Goal: Transaction & Acquisition: Purchase product/service

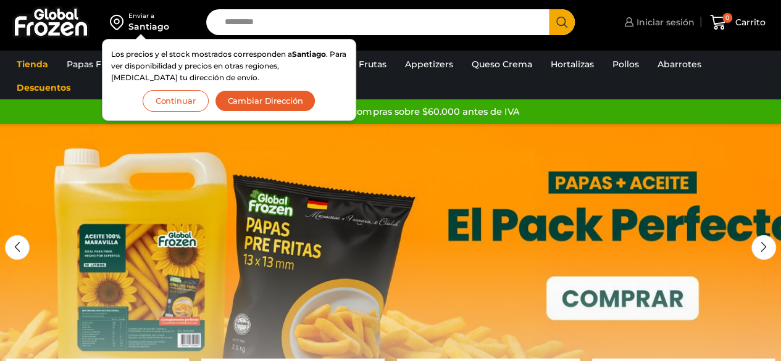
click at [654, 25] on span "Iniciar sesión" at bounding box center [663, 22] width 61 height 12
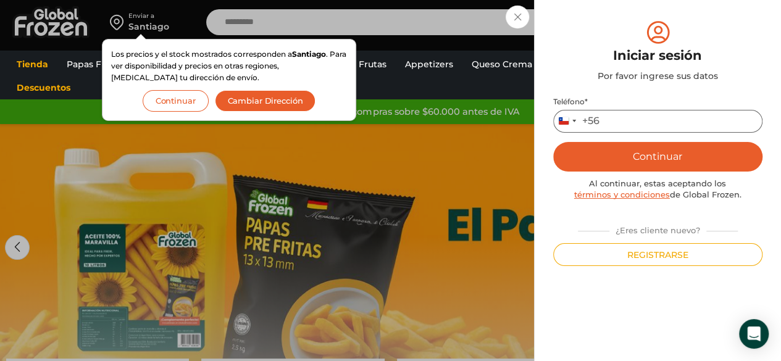
click at [628, 114] on input "Teléfono *" at bounding box center [657, 121] width 209 height 23
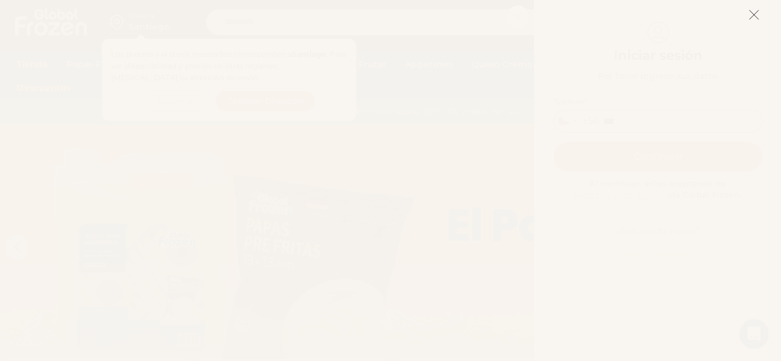
type input "***"
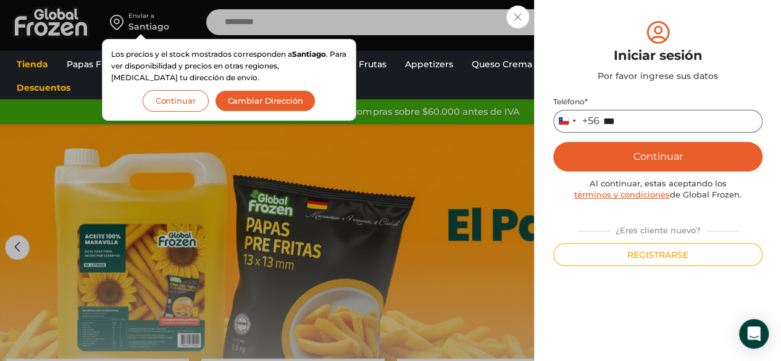
click at [636, 120] on input "***" at bounding box center [657, 121] width 209 height 23
click at [286, 95] on button "Cambiar Dirección" at bounding box center [265, 101] width 101 height 22
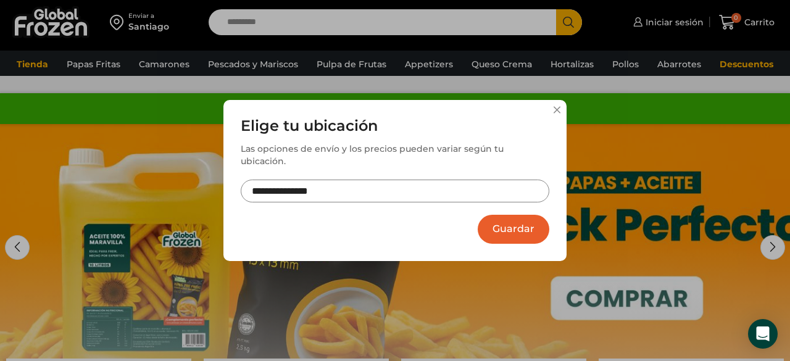
click at [375, 180] on input "**********" at bounding box center [395, 191] width 309 height 23
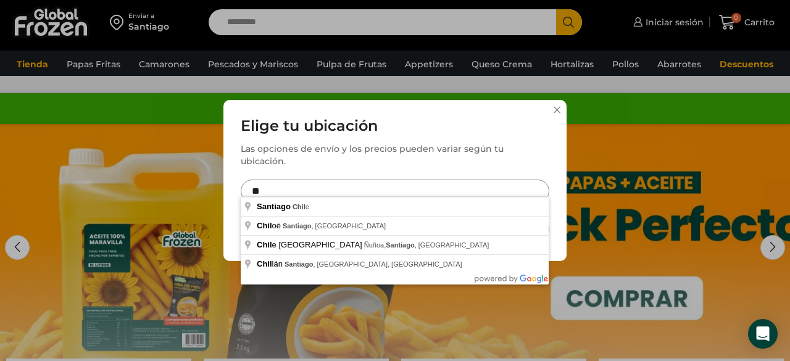
type input "*"
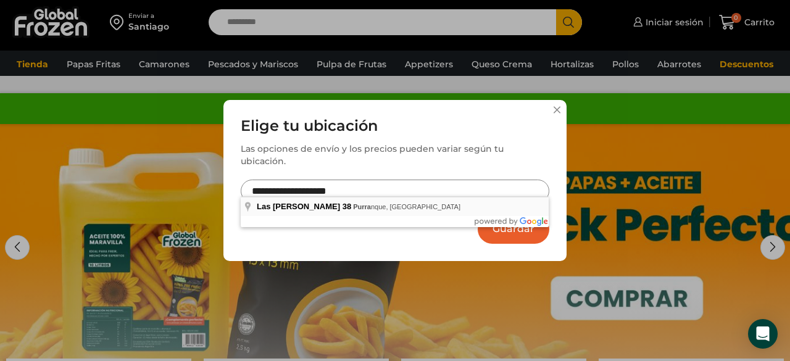
type input "**********"
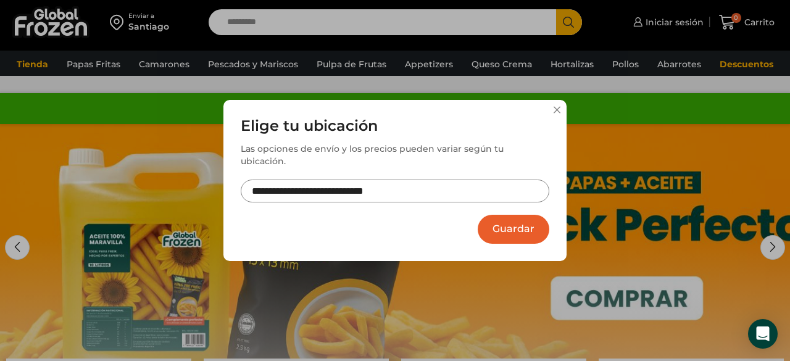
click at [525, 221] on button "Guardar" at bounding box center [514, 229] width 72 height 29
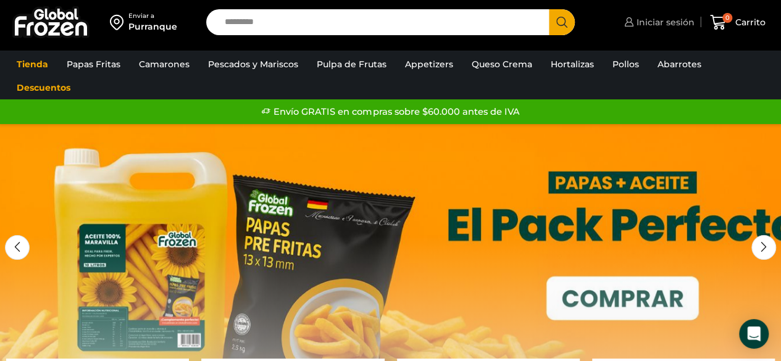
click at [657, 22] on span "Iniciar sesión" at bounding box center [663, 22] width 61 height 12
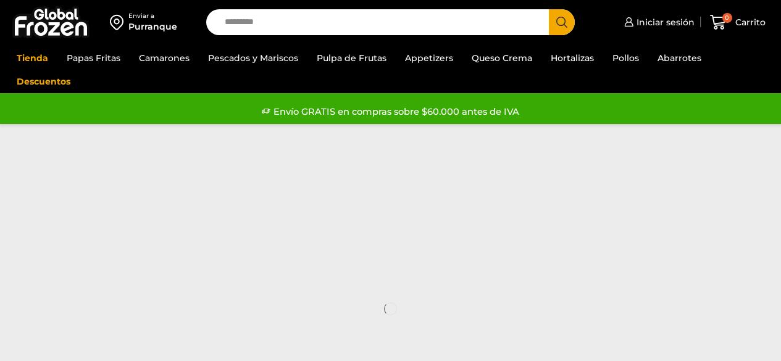
click at [634, 118] on div "Envío GRATIS en compras sobre $60.000 antes de IVA" at bounding box center [390, 111] width 777 height 19
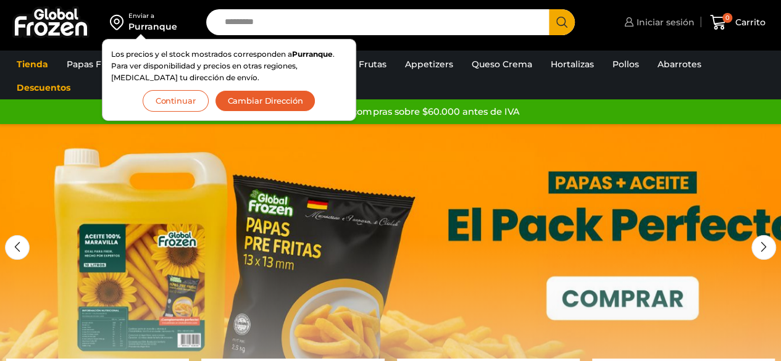
click at [672, 21] on span "Iniciar sesión" at bounding box center [663, 22] width 61 height 12
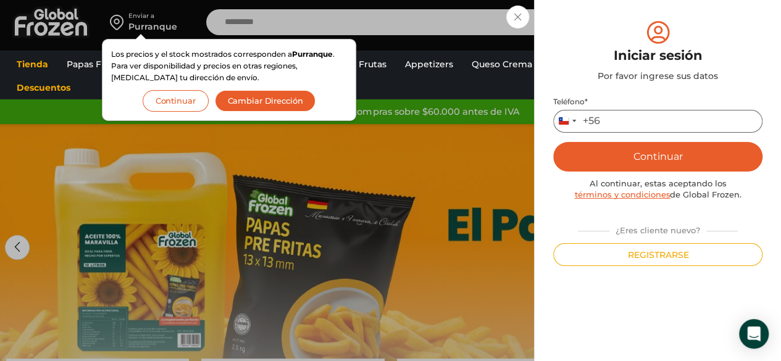
click at [617, 118] on input "Teléfono *" at bounding box center [657, 121] width 209 height 23
type input "*********"
click at [636, 162] on button "Continuar" at bounding box center [657, 157] width 209 height 30
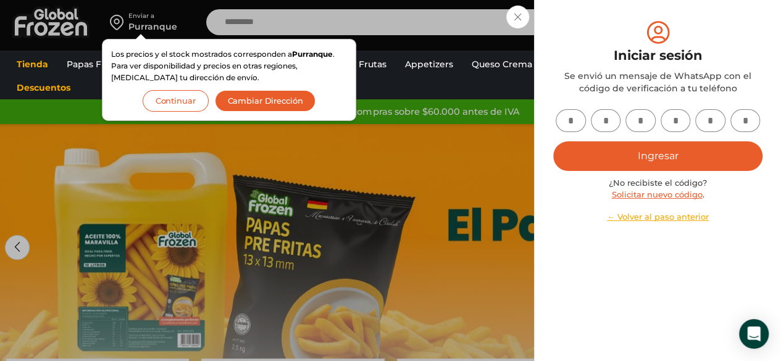
click at [567, 115] on input "text" at bounding box center [571, 120] width 30 height 23
type input "*"
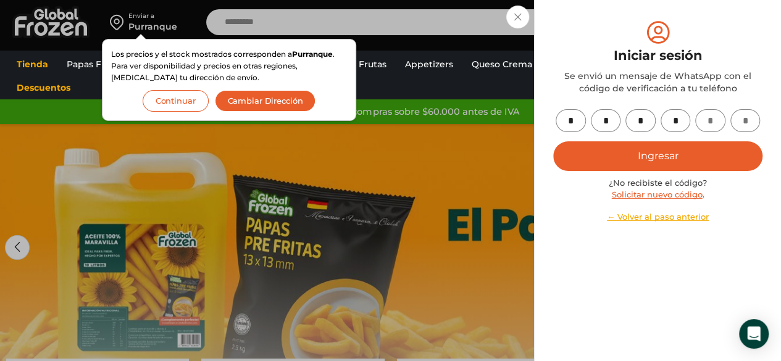
type input "*"
click at [641, 159] on button "Ingresar" at bounding box center [657, 156] width 209 height 30
click at [272, 101] on button "Cambiar Dirección" at bounding box center [265, 101] width 101 height 22
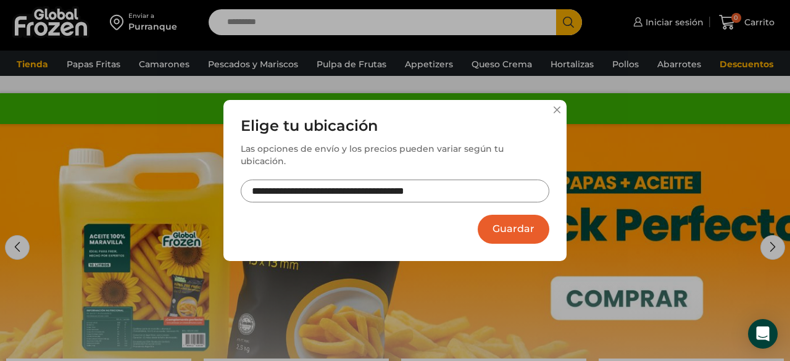
click at [552, 118] on div "**********" at bounding box center [394, 180] width 343 height 161
click at [557, 114] on button at bounding box center [556, 109] width 7 height 7
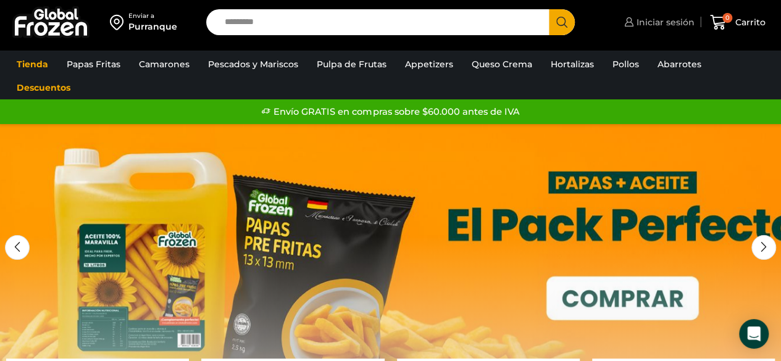
click at [681, 19] on span "Iniciar sesión" at bounding box center [663, 22] width 61 height 12
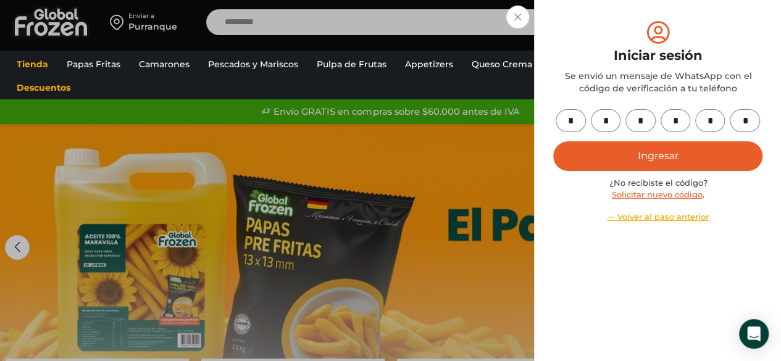
click at [621, 35] on div "Iniciar sesión Mi cuenta Login Register Iniciar sesión Por favor ingrese sus da…" at bounding box center [657, 22] width 73 height 25
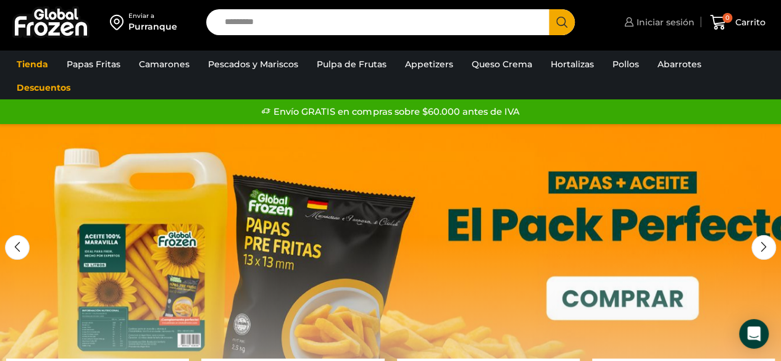
click at [665, 22] on span "Iniciar sesión" at bounding box center [663, 22] width 61 height 12
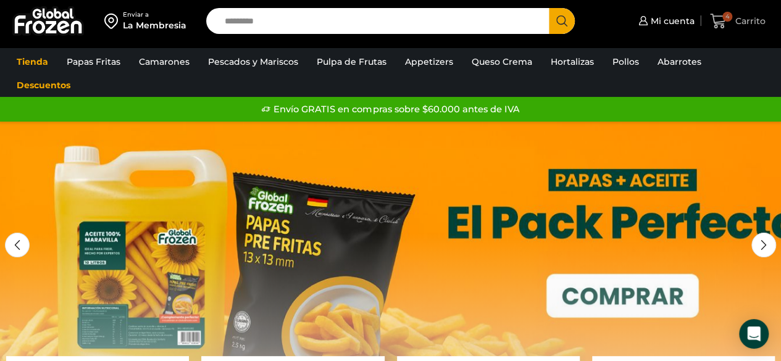
click at [745, 20] on span "Carrito" at bounding box center [748, 21] width 33 height 12
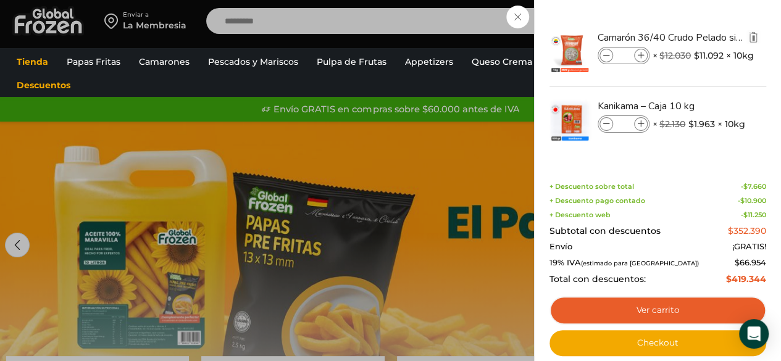
click at [610, 59] on span at bounding box center [606, 56] width 14 height 14
type input "*"
click at [610, 59] on span at bounding box center [606, 56] width 14 height 14
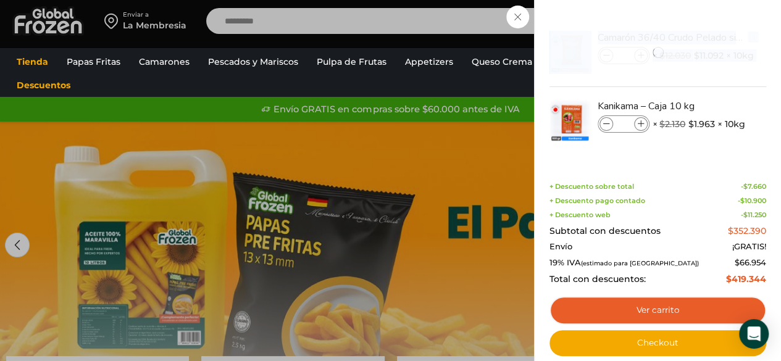
click at [610, 59] on div at bounding box center [657, 53] width 219 height 68
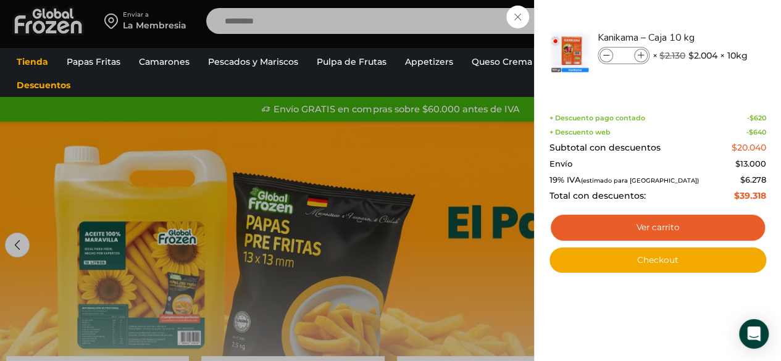
click at [610, 118] on span "+ Descuento pago contado" at bounding box center [597, 118] width 96 height 8
click at [604, 53] on icon at bounding box center [606, 55] width 7 height 7
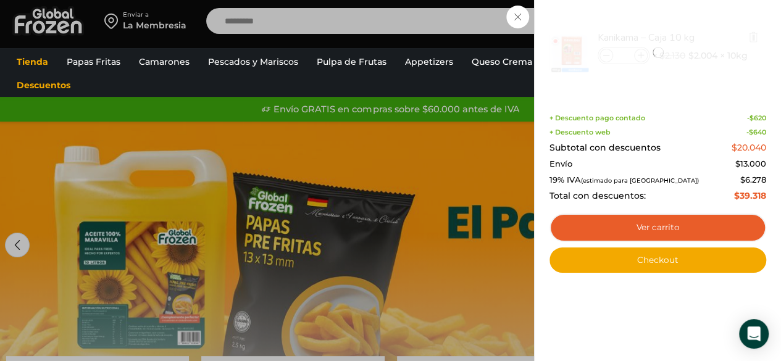
click at [604, 53] on div at bounding box center [657, 53] width 219 height 68
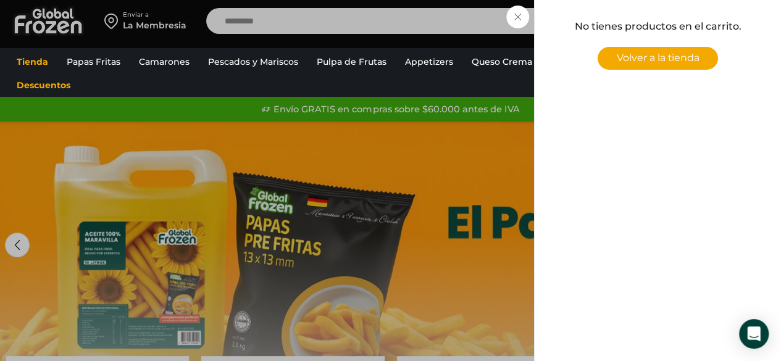
click at [707, 19] on div "0 Carrito 0 0 Shopping Cart No tienes productos en el carrito. Volver a la tien…" at bounding box center [738, 21] width 62 height 29
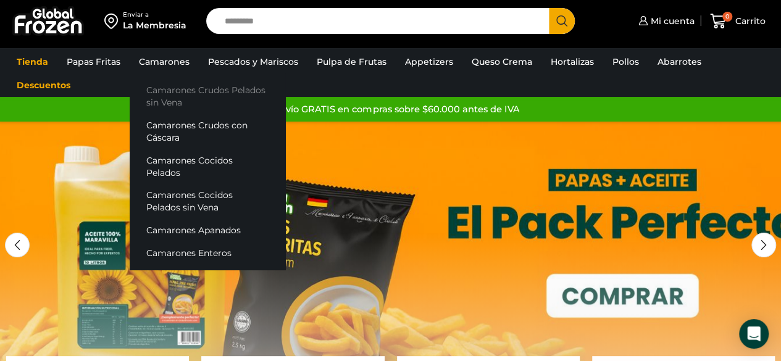
click at [166, 90] on link "Camarones Crudos Pelados sin Vena" at bounding box center [208, 96] width 156 height 35
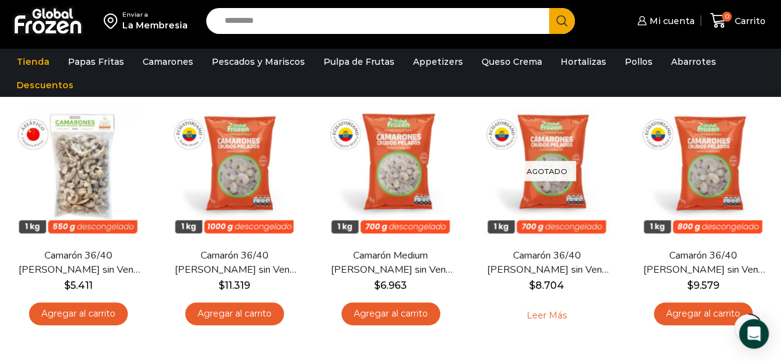
scroll to position [104, 0]
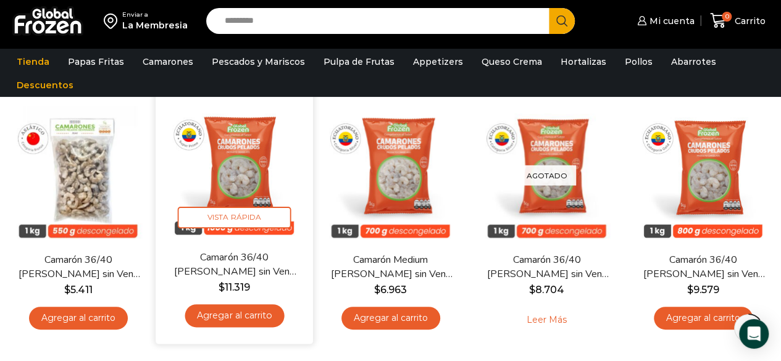
click at [235, 320] on link "Agregar al carrito" at bounding box center [234, 315] width 99 height 23
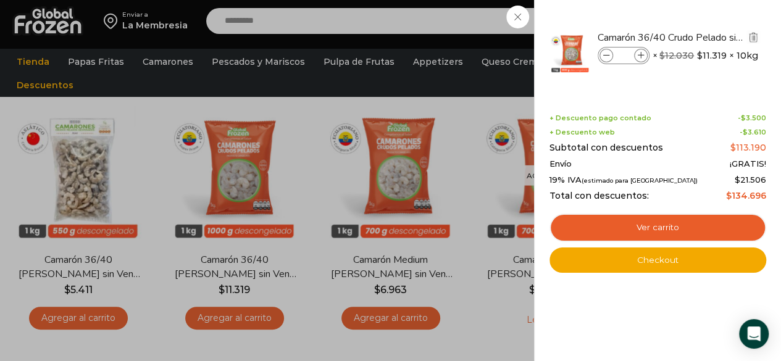
click at [642, 54] on icon at bounding box center [641, 55] width 7 height 7
type input "*"
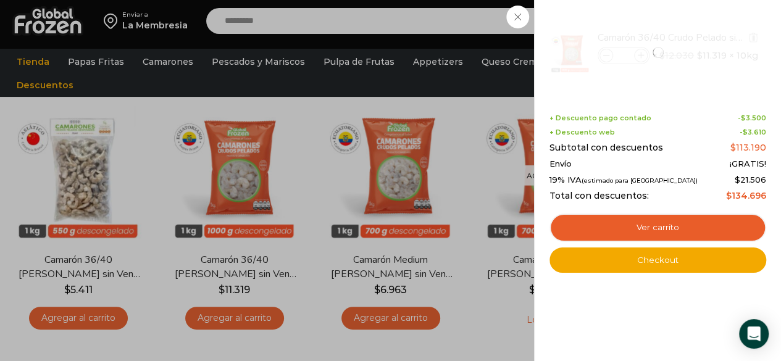
click at [610, 54] on div at bounding box center [657, 53] width 219 height 68
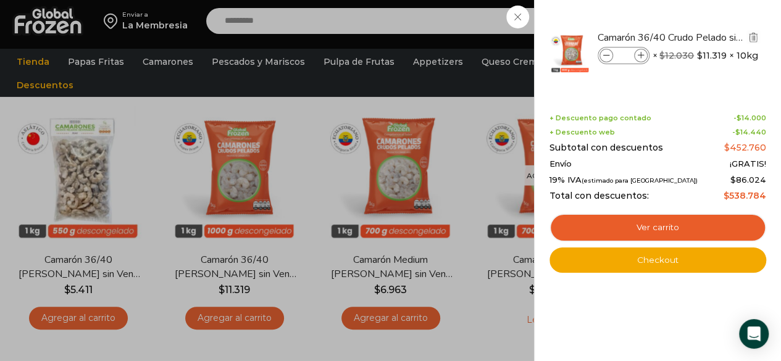
click at [605, 55] on icon at bounding box center [606, 55] width 7 height 7
type input "*"
click at [642, 52] on icon at bounding box center [641, 55] width 7 height 7
type input "*"
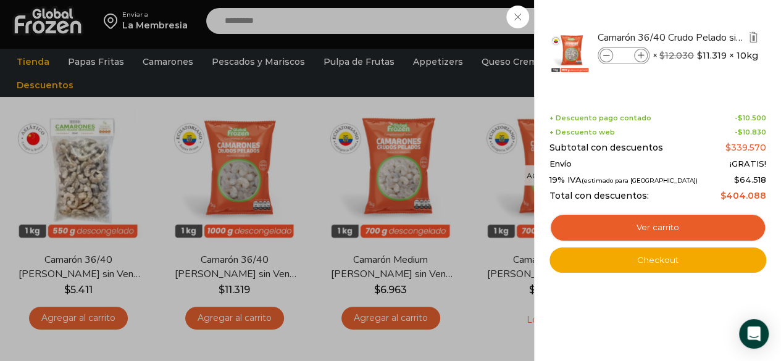
click at [605, 57] on icon at bounding box center [606, 55] width 7 height 7
type input "*"
click at [642, 54] on icon at bounding box center [641, 55] width 7 height 7
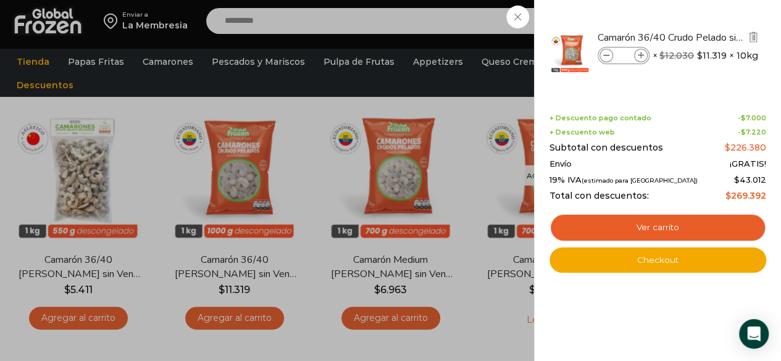
click at [642, 54] on icon at bounding box center [641, 55] width 7 height 7
type input "*"
click at [669, 233] on link "Ver carrito" at bounding box center [657, 228] width 217 height 28
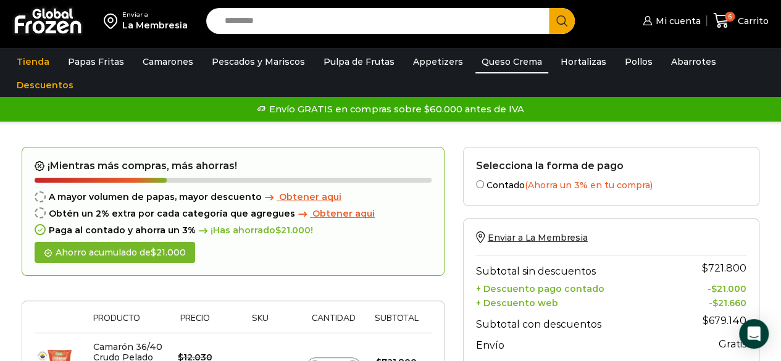
click at [514, 61] on link "Queso Crema" at bounding box center [511, 61] width 73 height 23
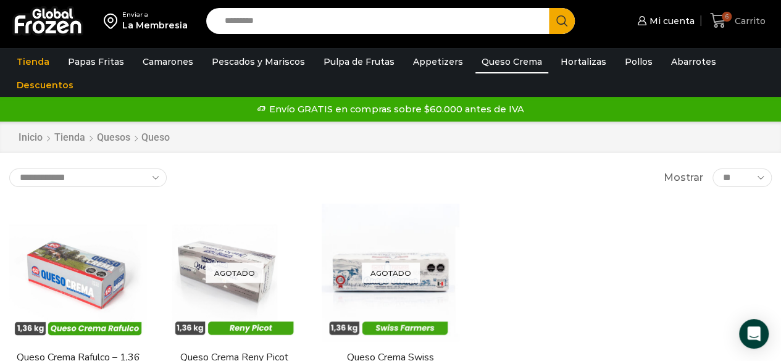
click at [735, 13] on span "6 [GEOGRAPHIC_DATA]" at bounding box center [738, 20] width 56 height 17
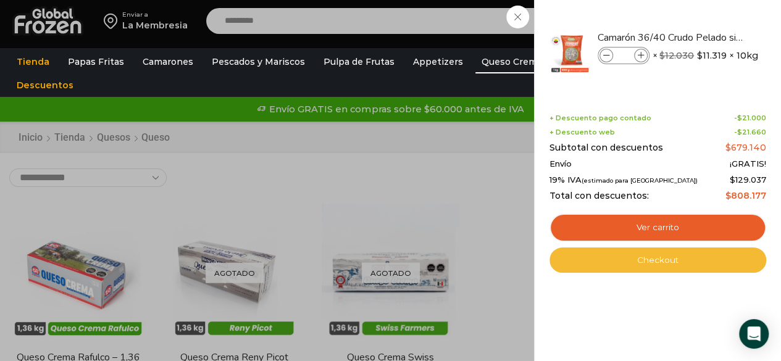
click at [655, 265] on link "Checkout" at bounding box center [657, 261] width 217 height 26
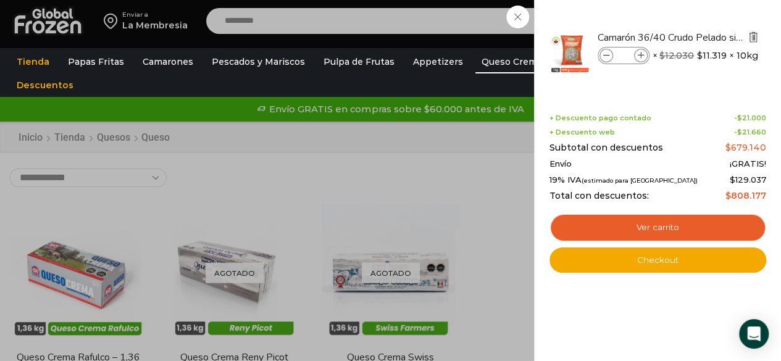
click at [755, 38] on img "Eliminar Camarón 36/40 Crudo Pelado sin Vena - Super Prime - Caja 10 kg del car…" at bounding box center [753, 36] width 11 height 11
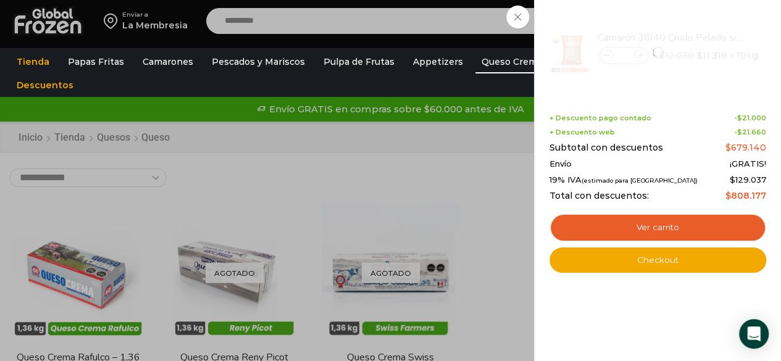
click at [707, 20] on div "6 [GEOGRAPHIC_DATA] 6 6 Shopping Cart * $" at bounding box center [738, 20] width 62 height 29
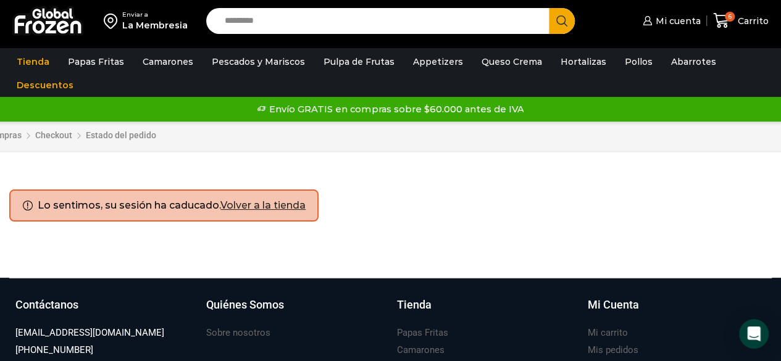
drag, startPoint x: 784, startPoint y: 27, endPoint x: 788, endPoint y: 13, distance: 14.1
click at [780, 13] on html "WordPress WooCommerce Themes Enviar a La Membresia Search input Search Mi cuenta" at bounding box center [390, 269] width 781 height 538
click at [281, 210] on link "Volver a la tienda" at bounding box center [262, 205] width 85 height 12
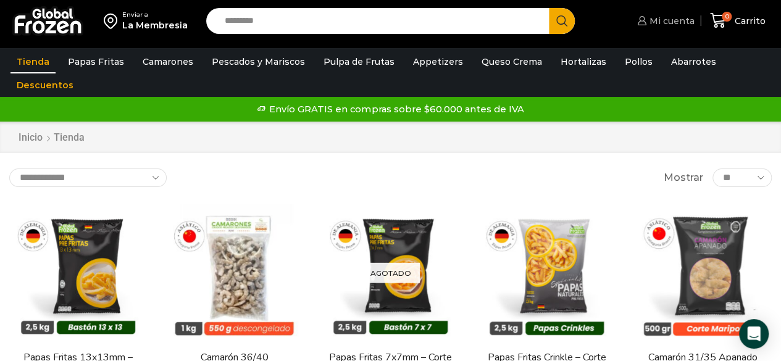
click at [659, 23] on span "Mi cuenta" at bounding box center [670, 21] width 48 height 12
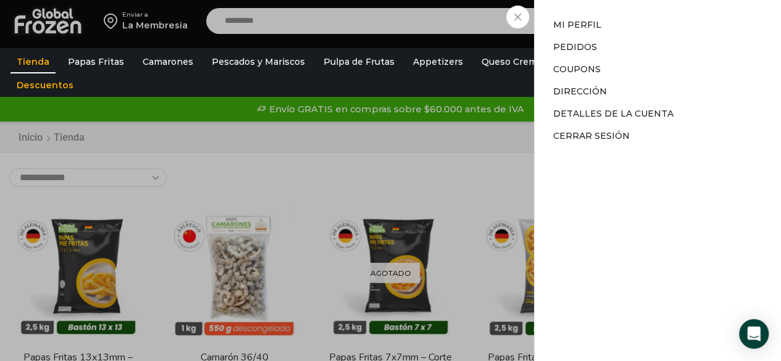
click at [634, 33] on div "Mi cuenta Mi cuenta Mi perfil Pedidos Descargas Coupons Dirección Detalles de l…" at bounding box center [664, 21] width 60 height 25
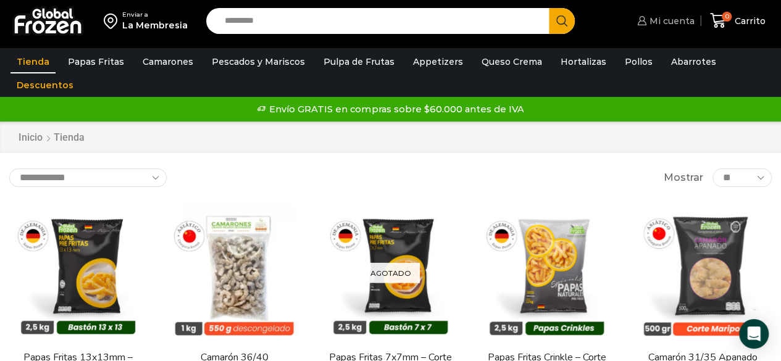
click at [658, 24] on span "Mi cuenta" at bounding box center [670, 21] width 48 height 12
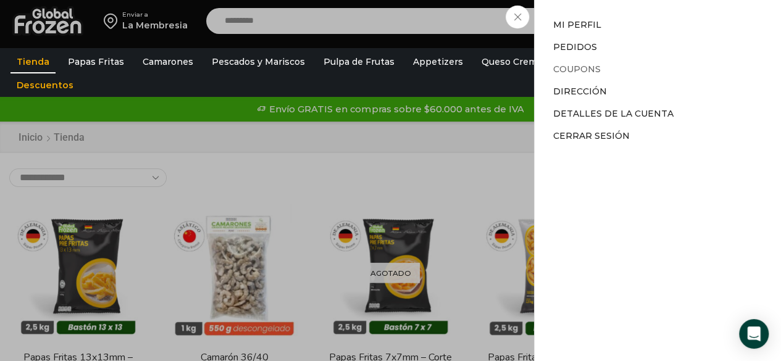
click at [577, 67] on link "Coupons" at bounding box center [577, 69] width 48 height 11
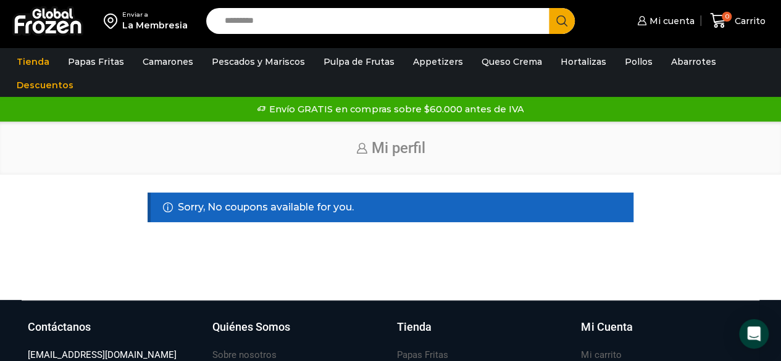
click at [398, 25] on input "Search input" at bounding box center [381, 21] width 325 height 26
click at [549, 8] on button "Search" at bounding box center [562, 21] width 26 height 26
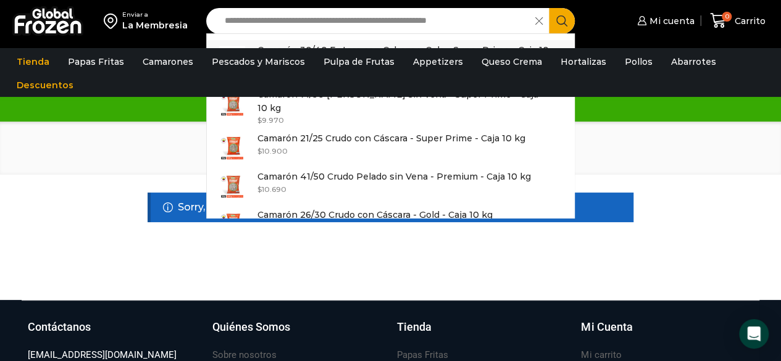
type input "*********"
